Goal: Check status: Check status

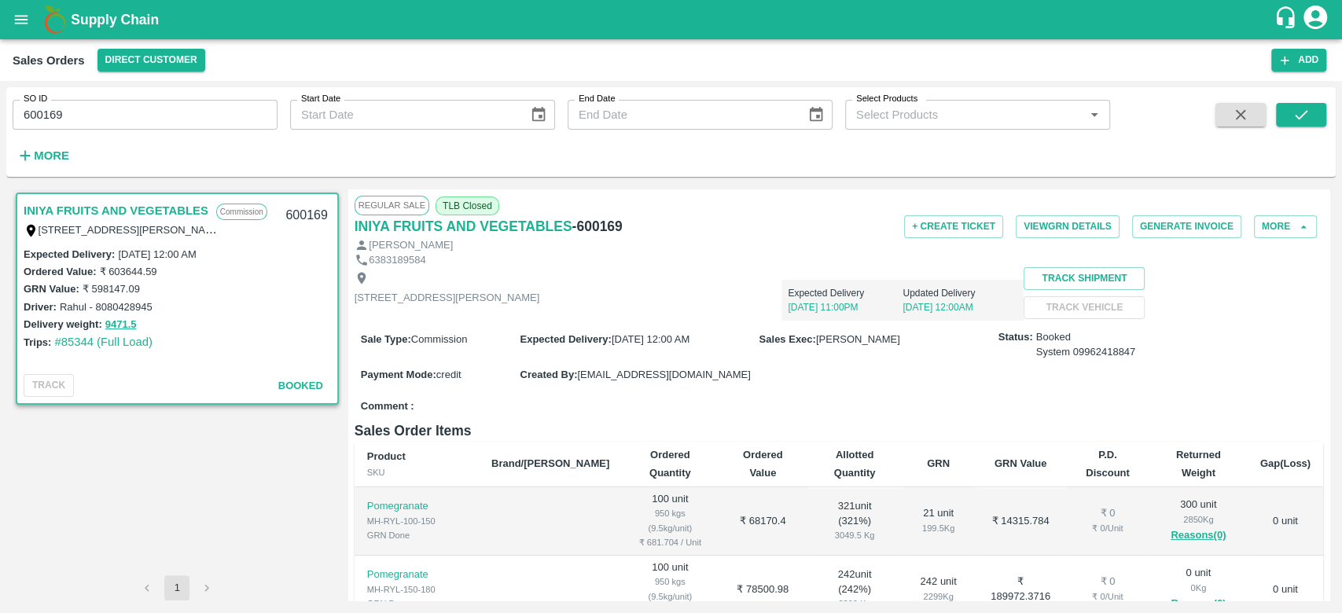
scroll to position [54, 0]
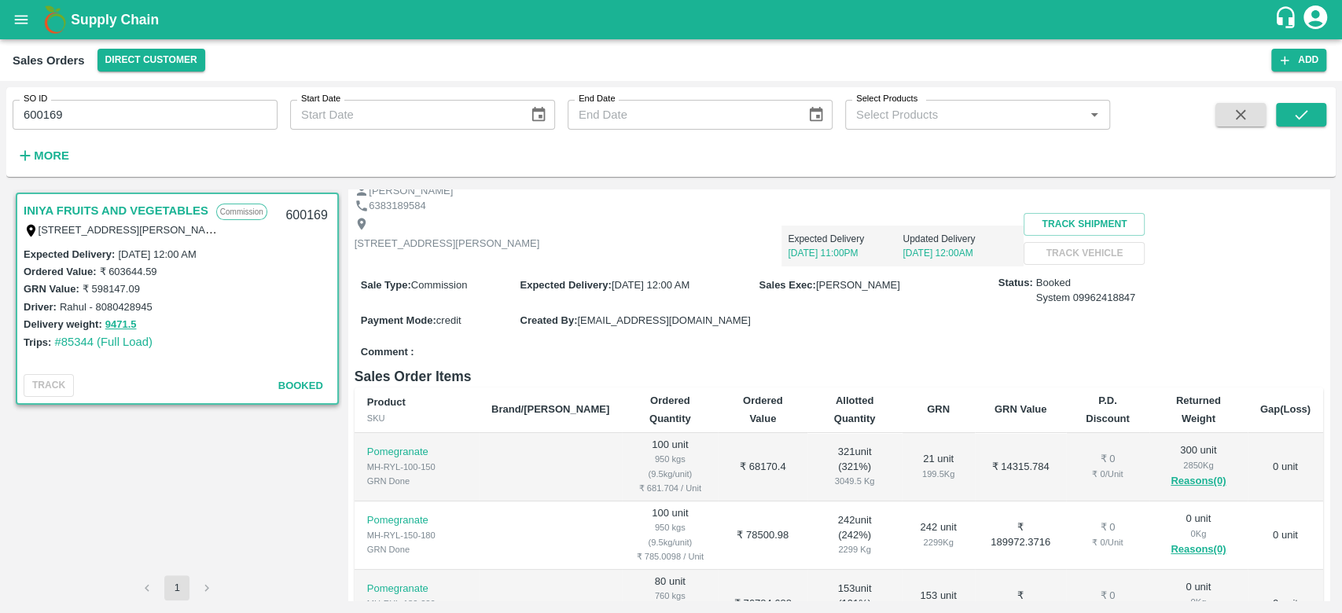
click at [108, 129] on input "600169" at bounding box center [145, 115] width 265 height 30
type input "6"
click at [108, 129] on input "SO ID" at bounding box center [145, 115] width 265 height 30
click at [56, 152] on strong "More" at bounding box center [51, 155] width 35 height 13
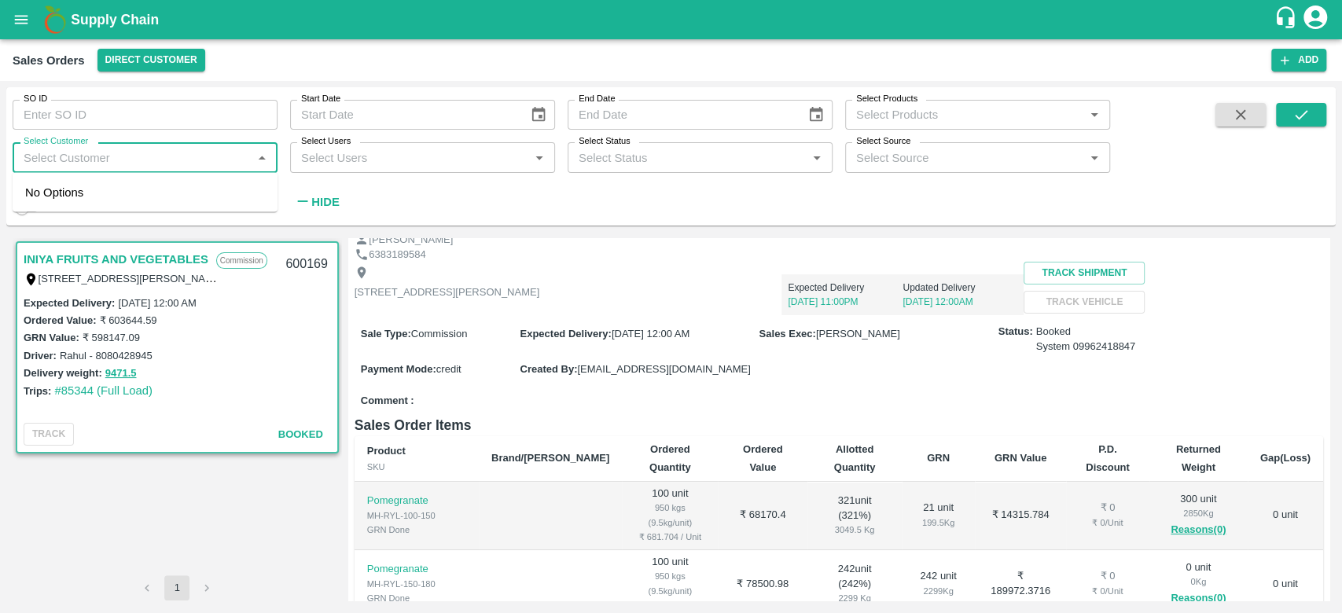
click at [57, 167] on input "Select Customer" at bounding box center [132, 157] width 230 height 20
type input "iniya"
click at [38, 192] on input "checkbox" at bounding box center [40, 199] width 31 height 31
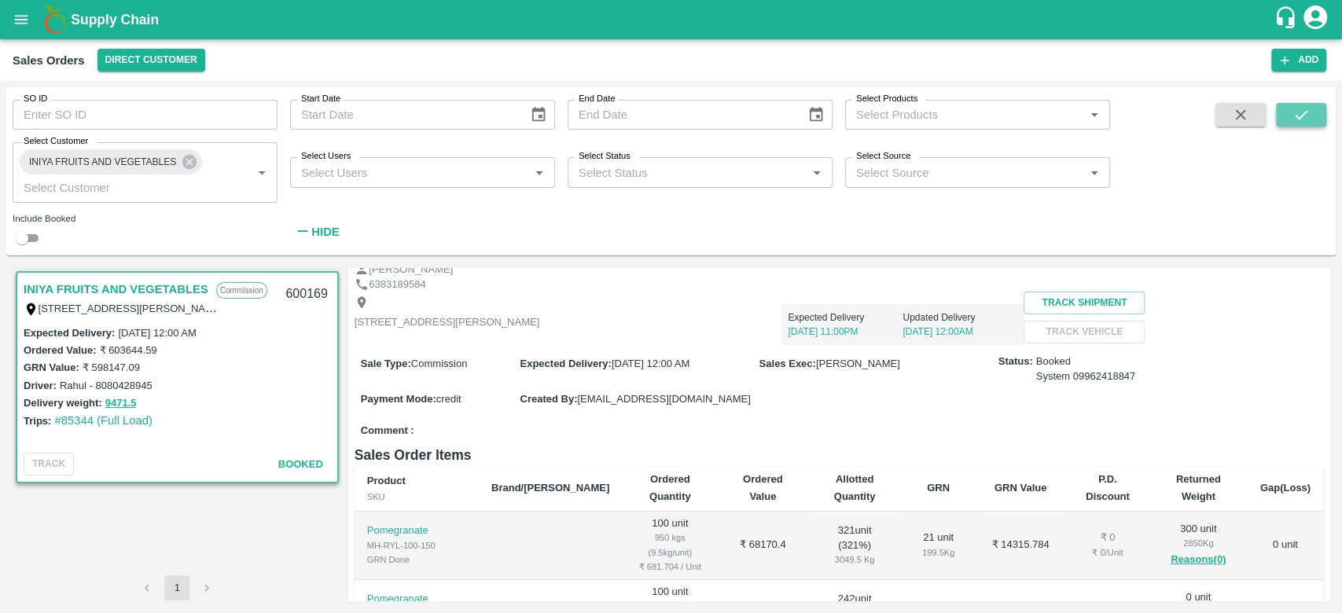
click at [1295, 118] on icon "submit" at bounding box center [1300, 114] width 17 height 17
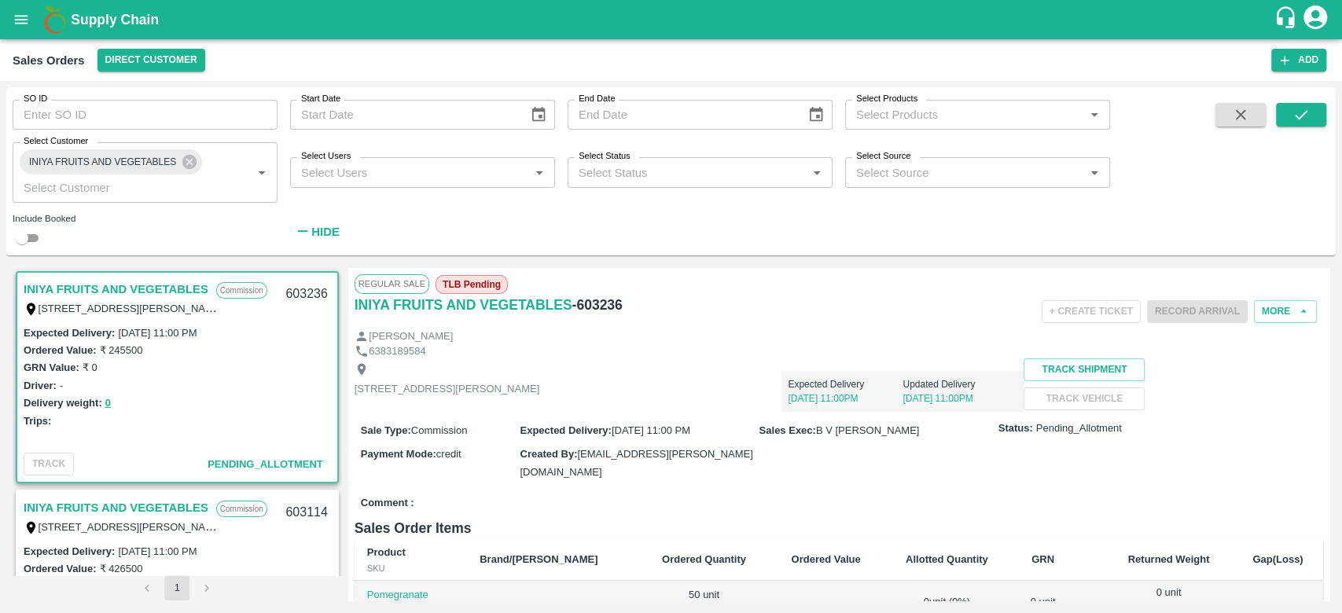
click at [145, 288] on link "INIYA FRUITS AND VEGETABLES" at bounding box center [116, 289] width 185 height 20
click at [147, 501] on link "INIYA FRUITS AND VEGETABLES" at bounding box center [116, 508] width 185 height 20
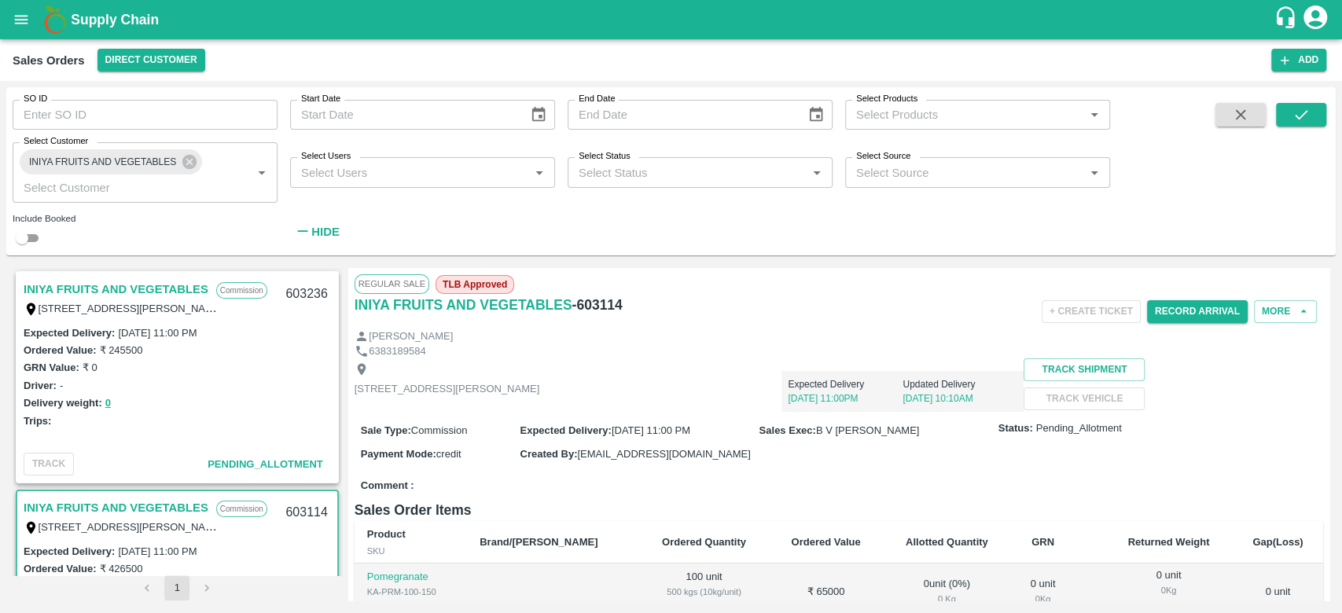
click at [152, 280] on link "INIYA FRUITS AND VEGETABLES" at bounding box center [116, 289] width 185 height 20
